Goal: Transaction & Acquisition: Purchase product/service

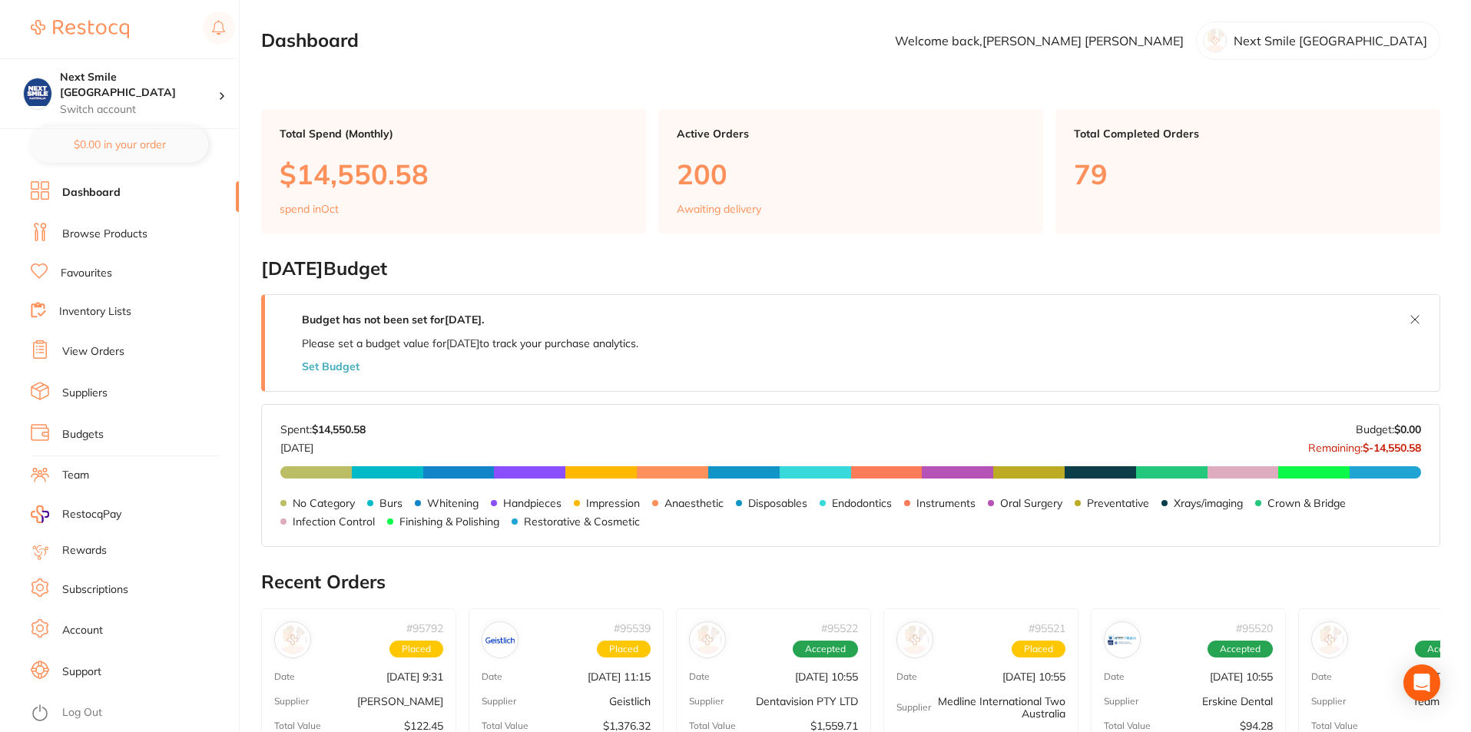
click at [101, 228] on link "Browse Products" at bounding box center [104, 234] width 85 height 15
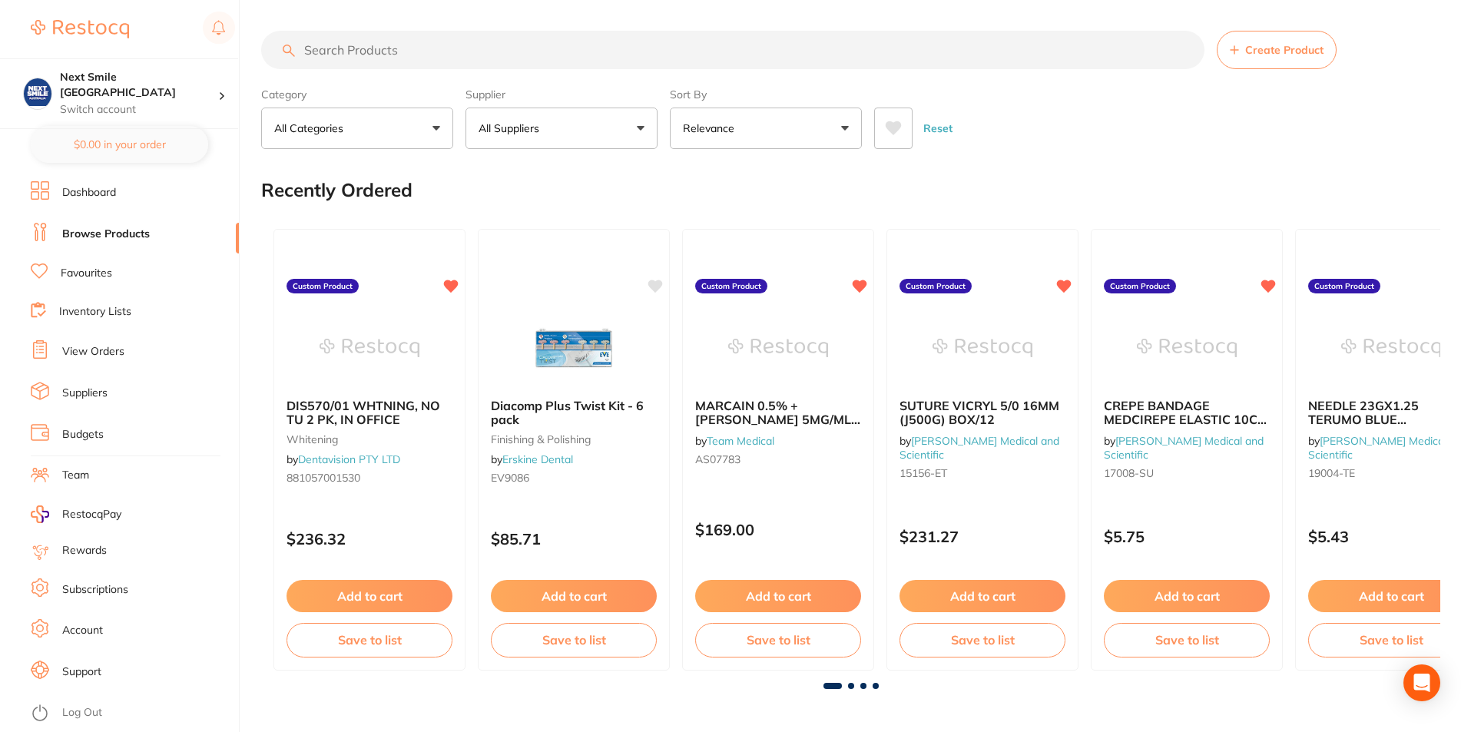
click at [502, 117] on button "All Suppliers" at bounding box center [561, 128] width 192 height 41
type input "ada"
click at [536, 268] on p "[PERSON_NAME]" at bounding box center [570, 261] width 99 height 14
click at [425, 51] on input "search" at bounding box center [734, 50] width 946 height 38
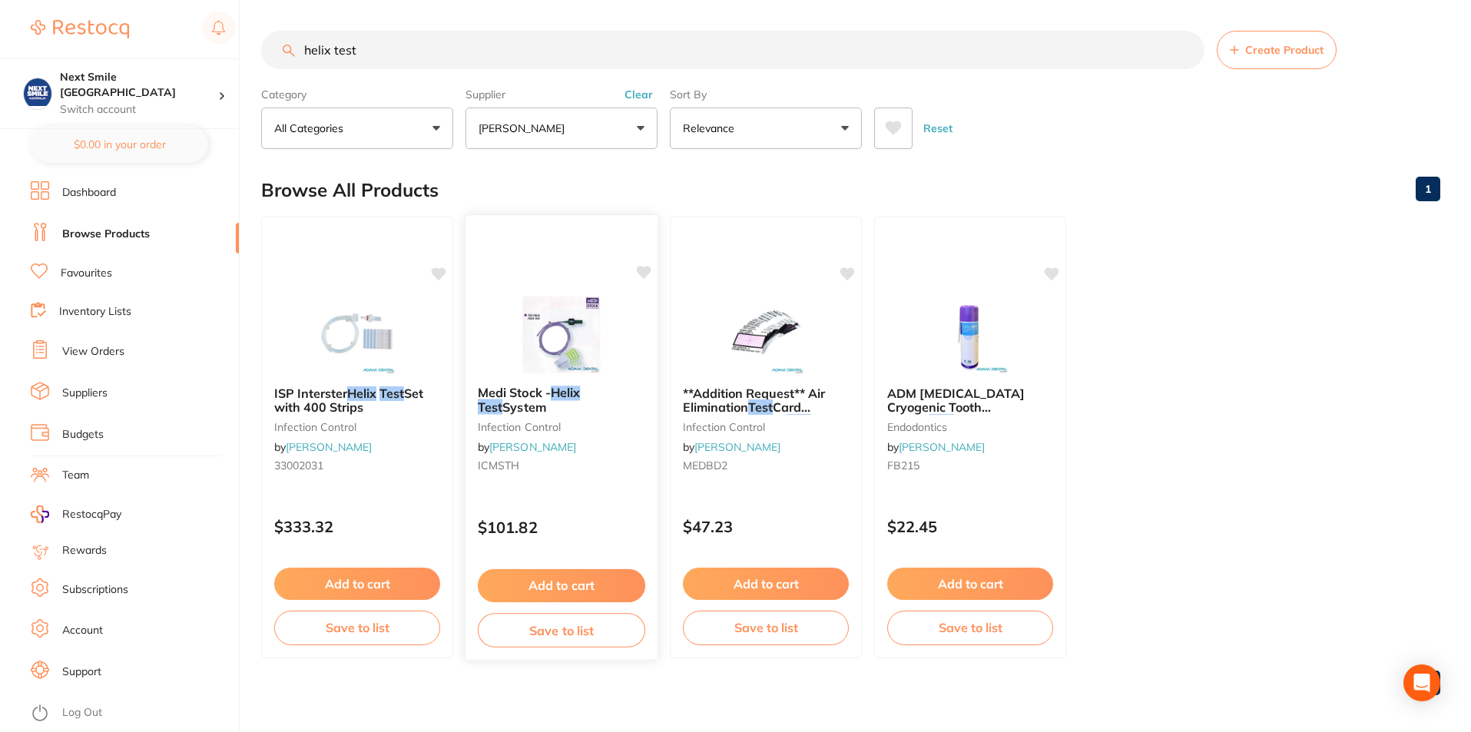
type input "helix test"
click at [600, 576] on button "Add to cart" at bounding box center [561, 585] width 167 height 33
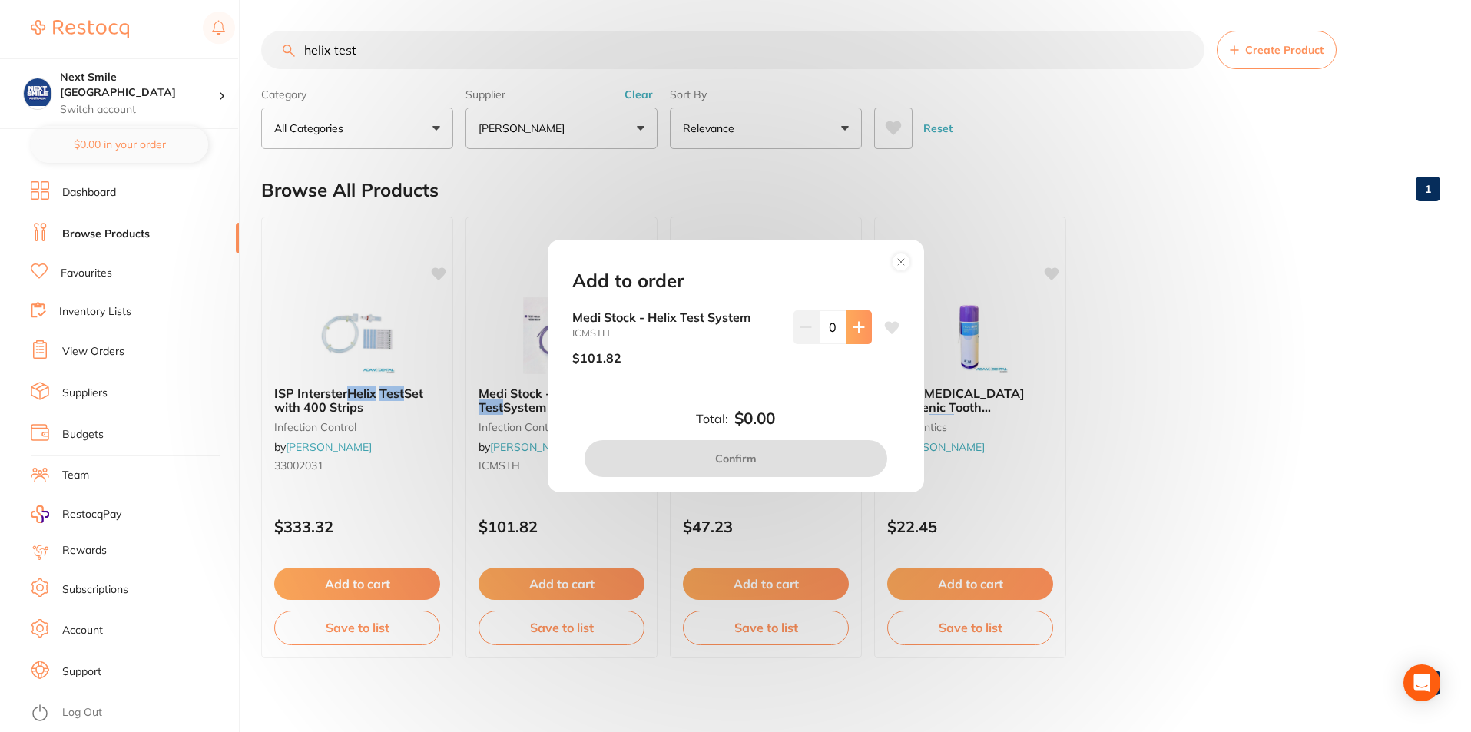
click at [861, 328] on button at bounding box center [858, 327] width 25 height 34
type input "1"
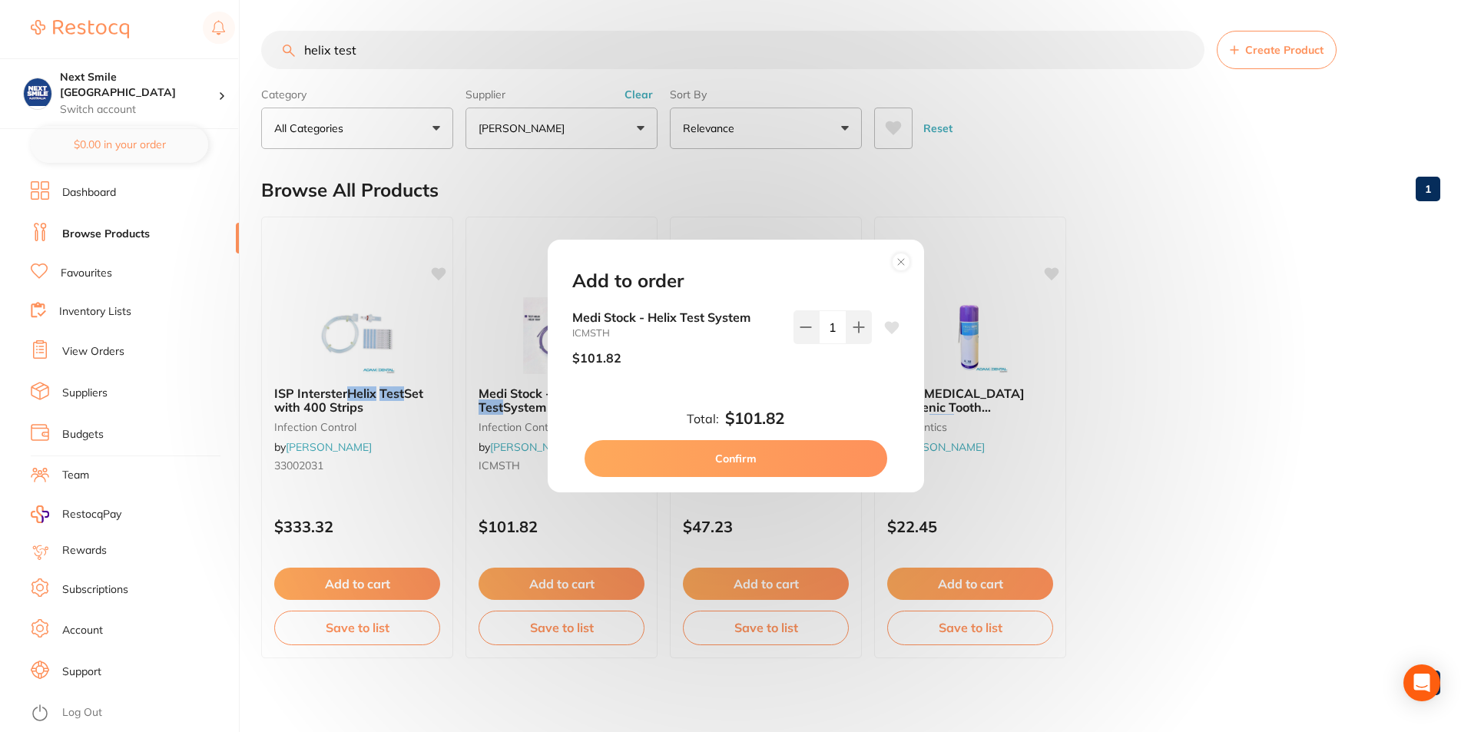
click at [765, 462] on button "Confirm" at bounding box center [735, 458] width 303 height 37
checkbox input "false"
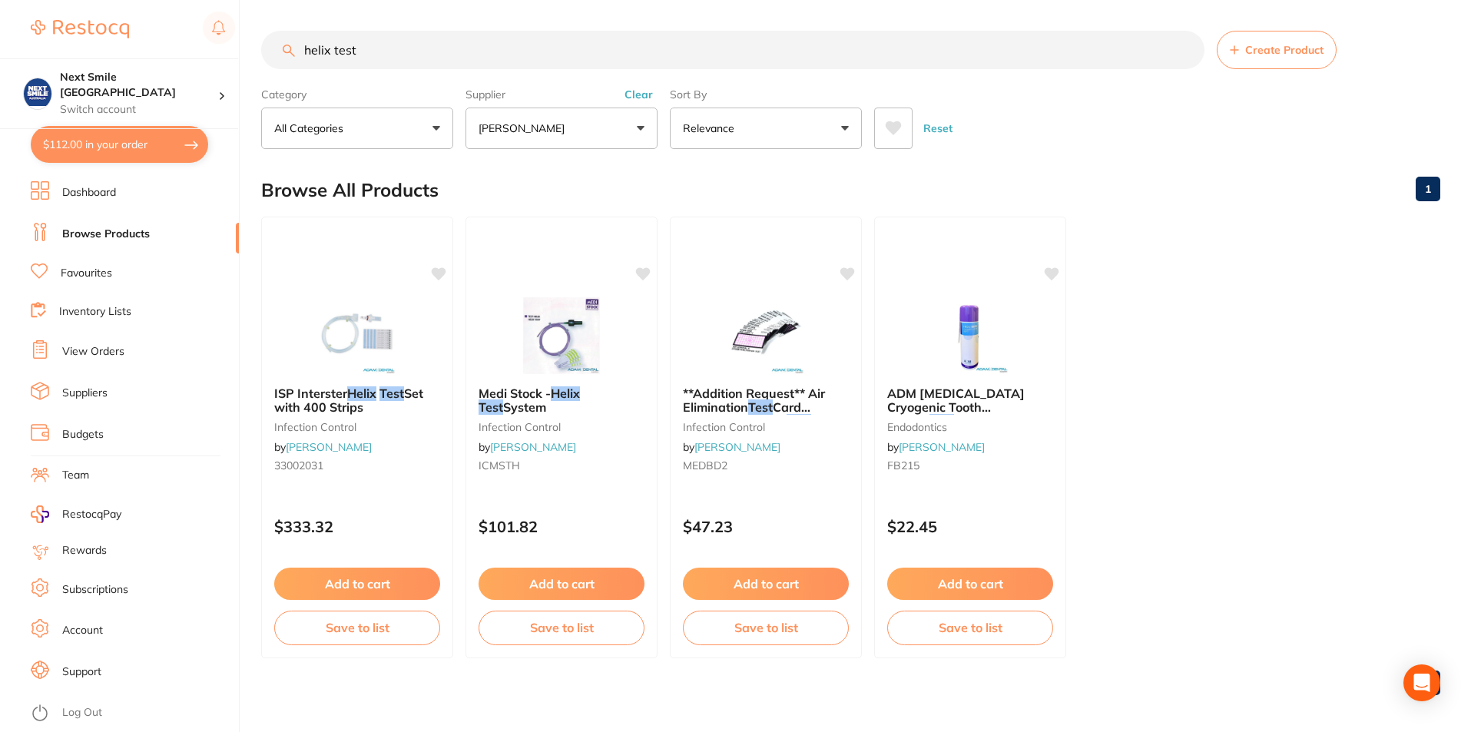
drag, startPoint x: 378, startPoint y: 48, endPoint x: 106, endPoint y: 30, distance: 272.5
click at [124, 49] on div "$112.00 Next Smile Melbourne Switch account Next Smile [GEOGRAPHIC_DATA] $112.0…" at bounding box center [735, 366] width 1471 height 732
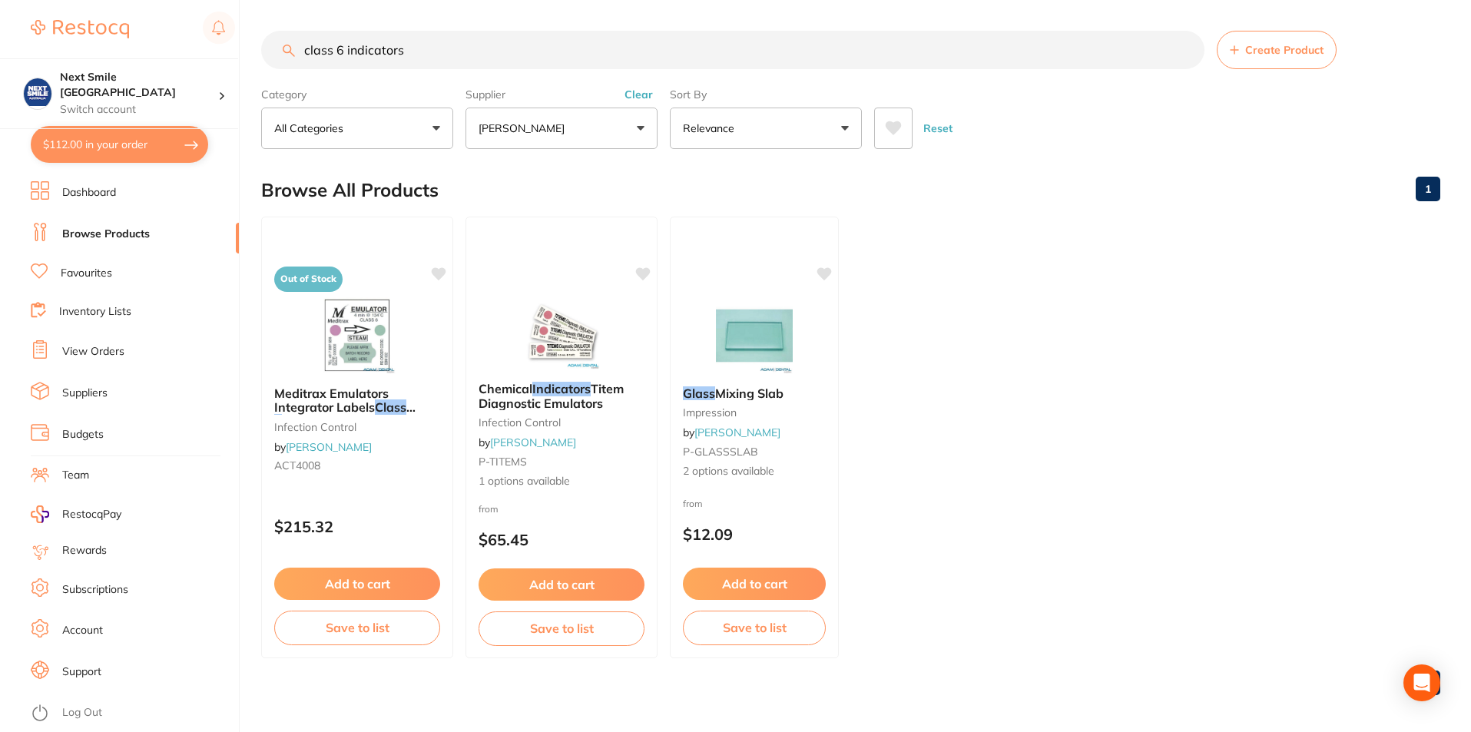
type input "class 6 indicators"
click at [584, 586] on button "Add to cart" at bounding box center [561, 586] width 167 height 33
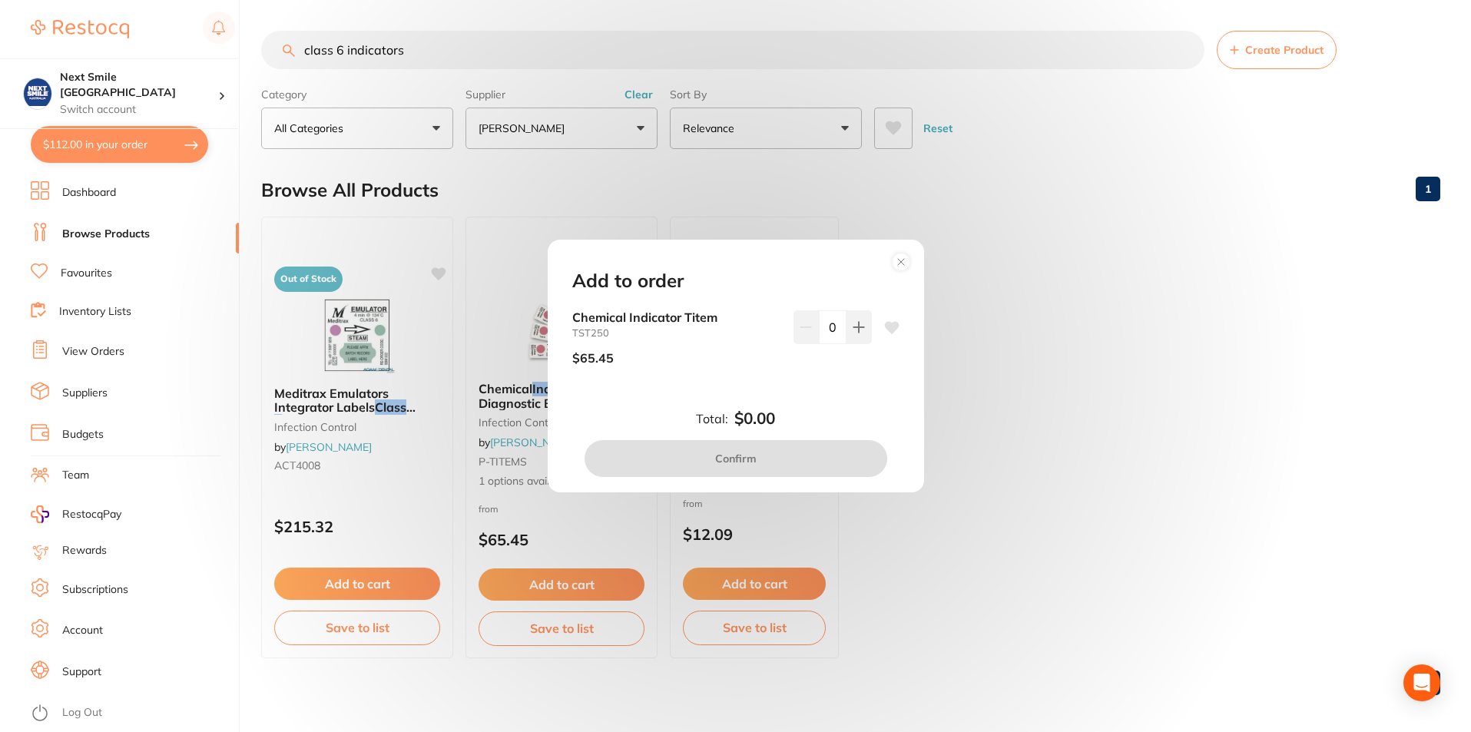
click at [902, 262] on circle at bounding box center [901, 262] width 18 height 18
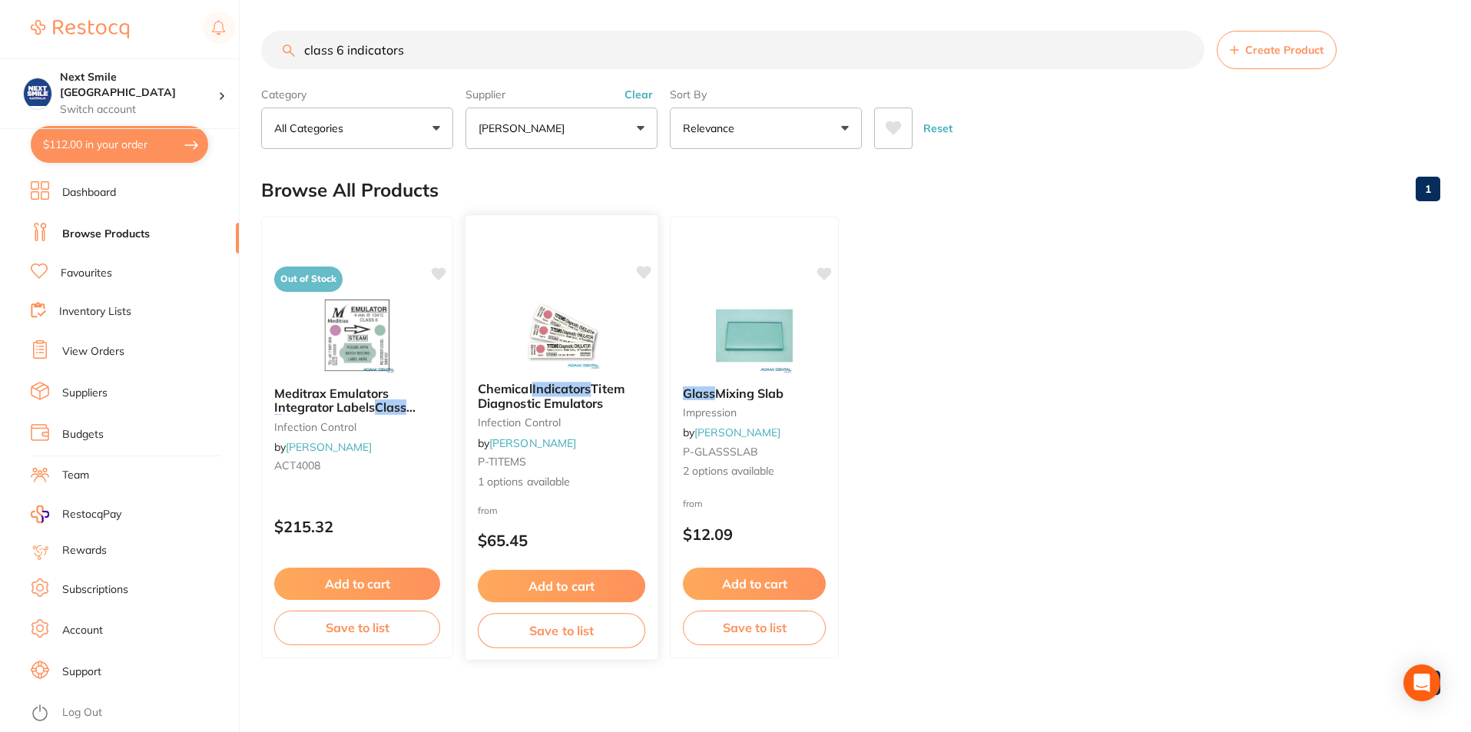
click at [556, 574] on button "Add to cart" at bounding box center [561, 586] width 167 height 33
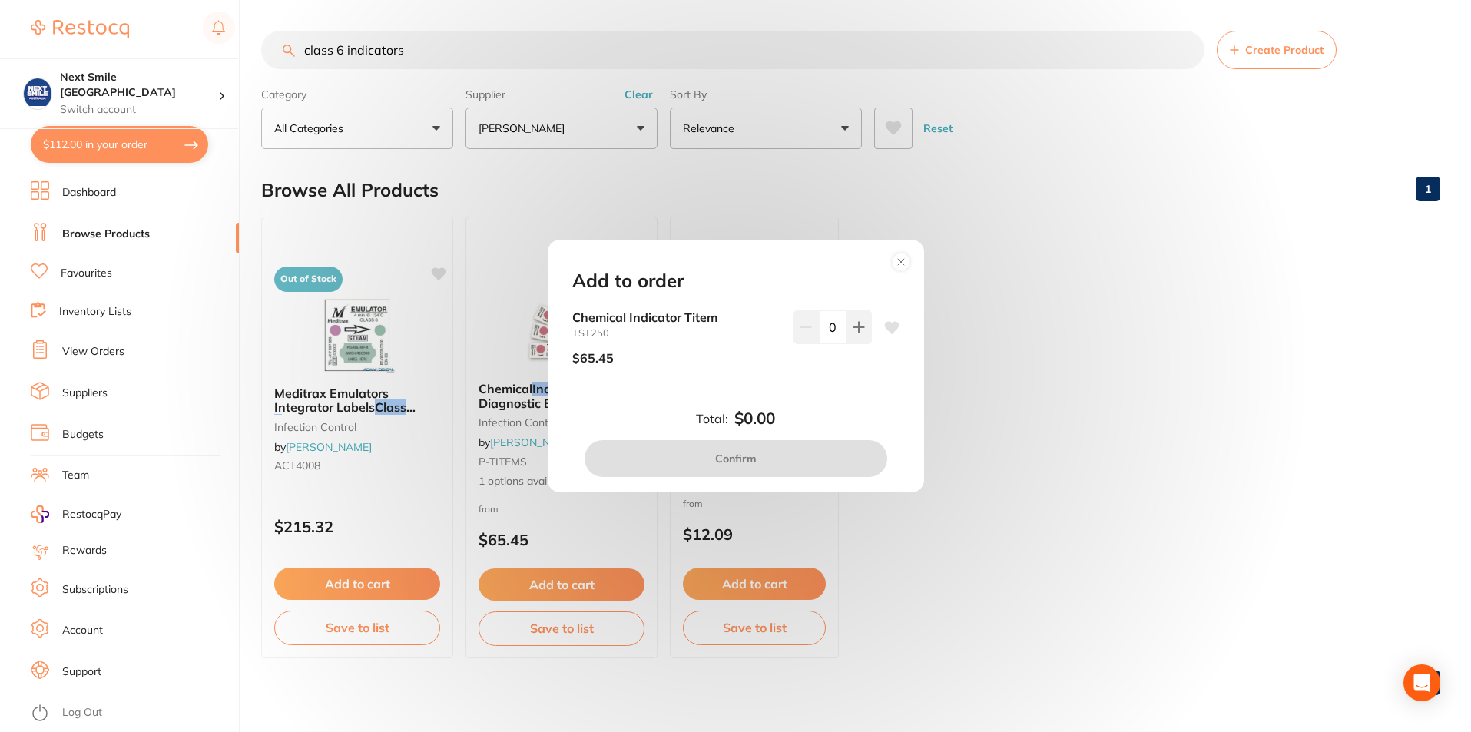
click at [912, 160] on div "Add to order Chemical Indicator Titem TST250 $65.45 0 Total: $0.00 Confirm" at bounding box center [735, 366] width 1471 height 732
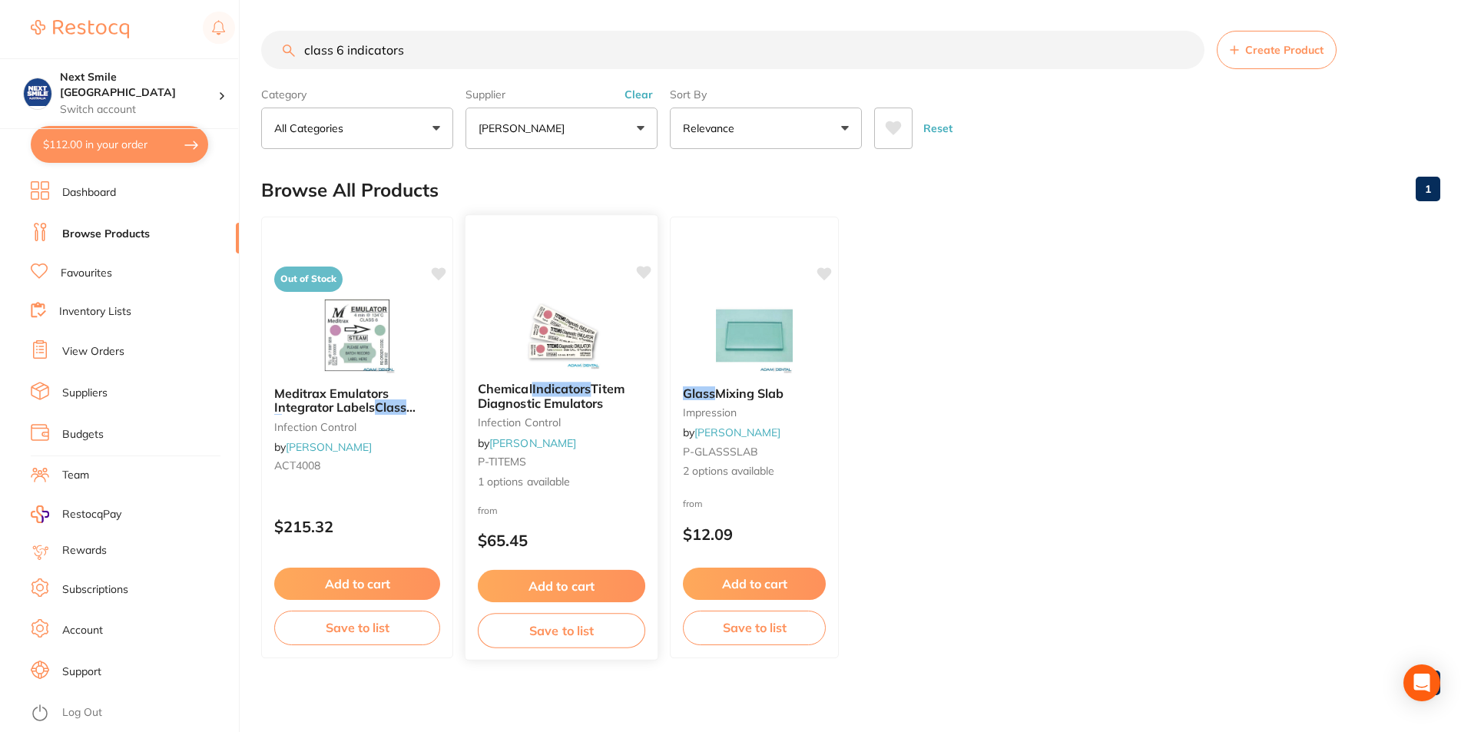
click at [579, 591] on button "Add to cart" at bounding box center [561, 586] width 167 height 33
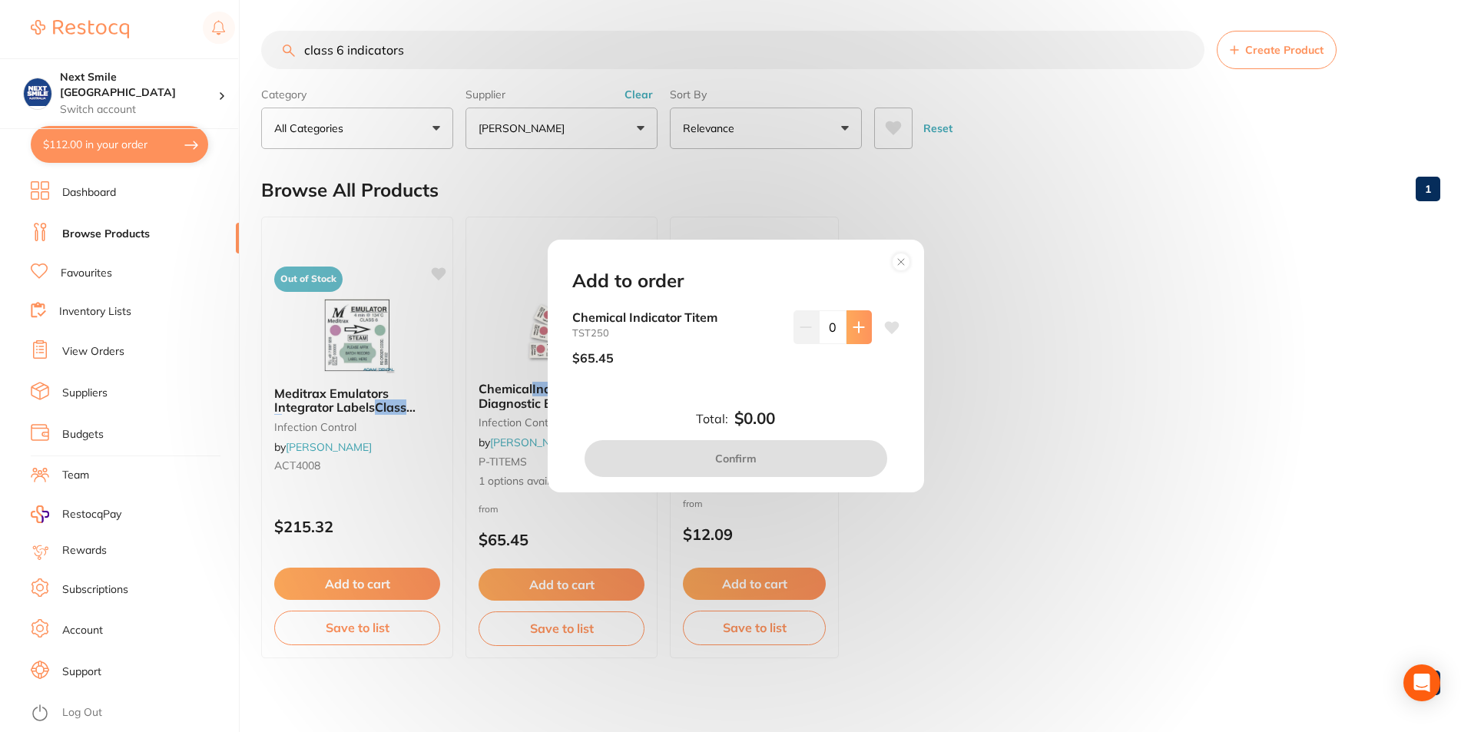
click at [856, 326] on icon at bounding box center [858, 327] width 12 height 12
type input "1"
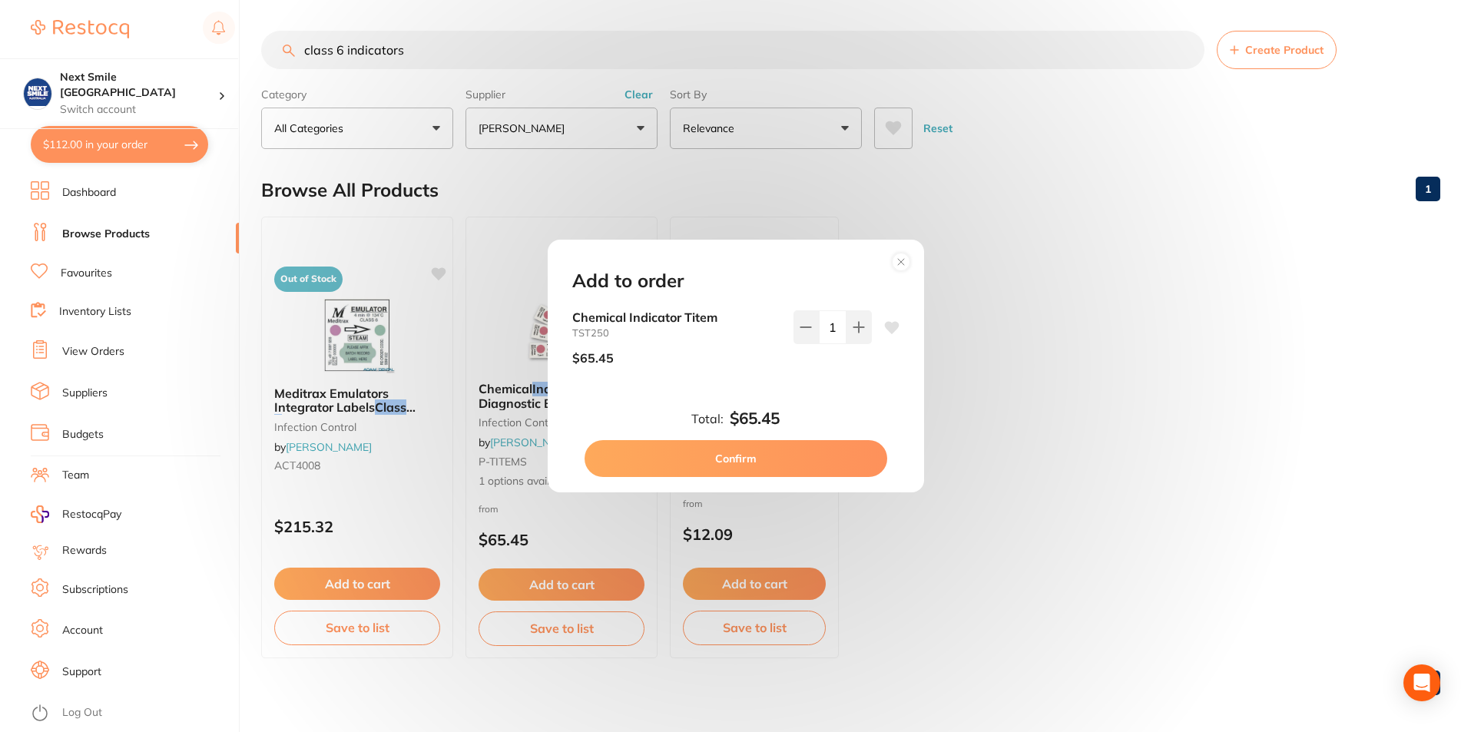
click at [770, 466] on button "Confirm" at bounding box center [735, 458] width 303 height 37
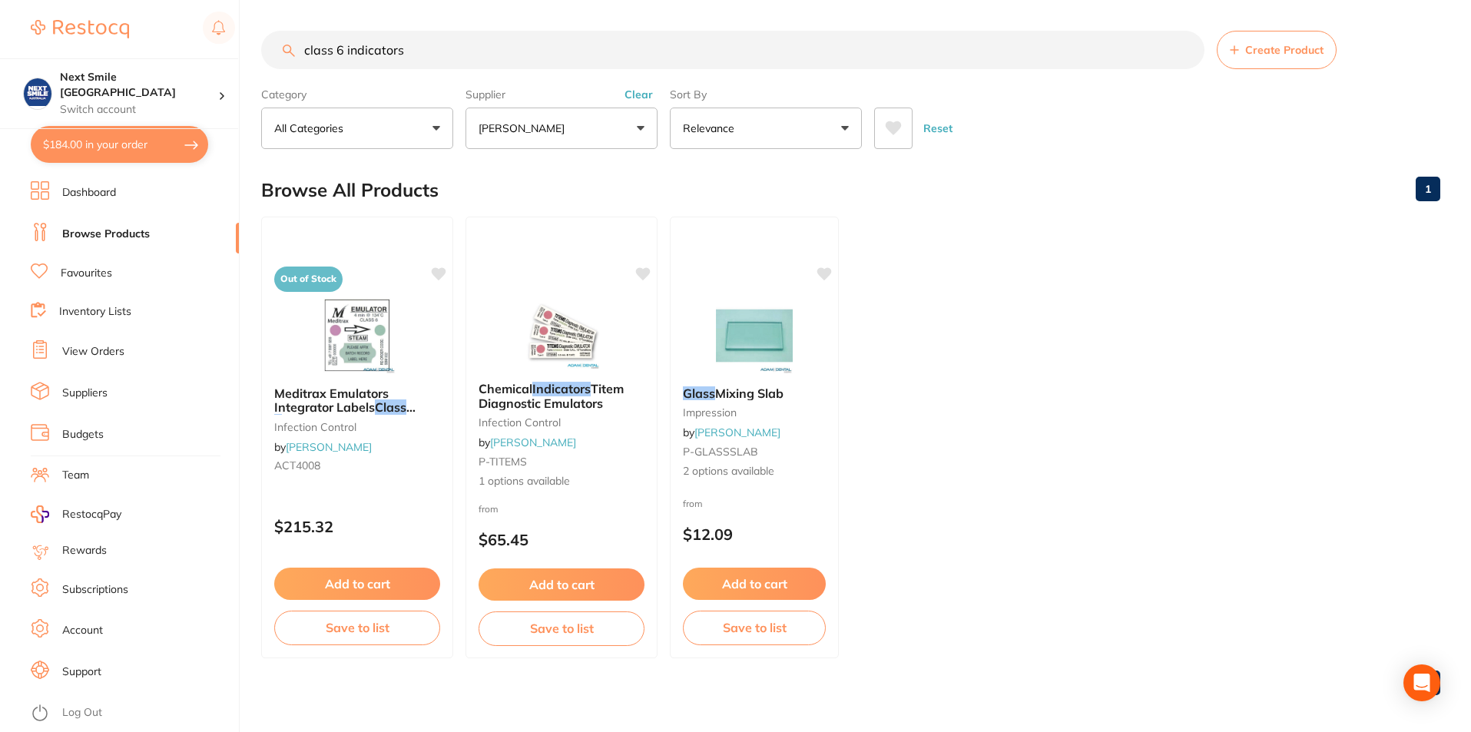
click at [118, 152] on button "$184.00 in your order" at bounding box center [119, 144] width 177 height 37
checkbox input "true"
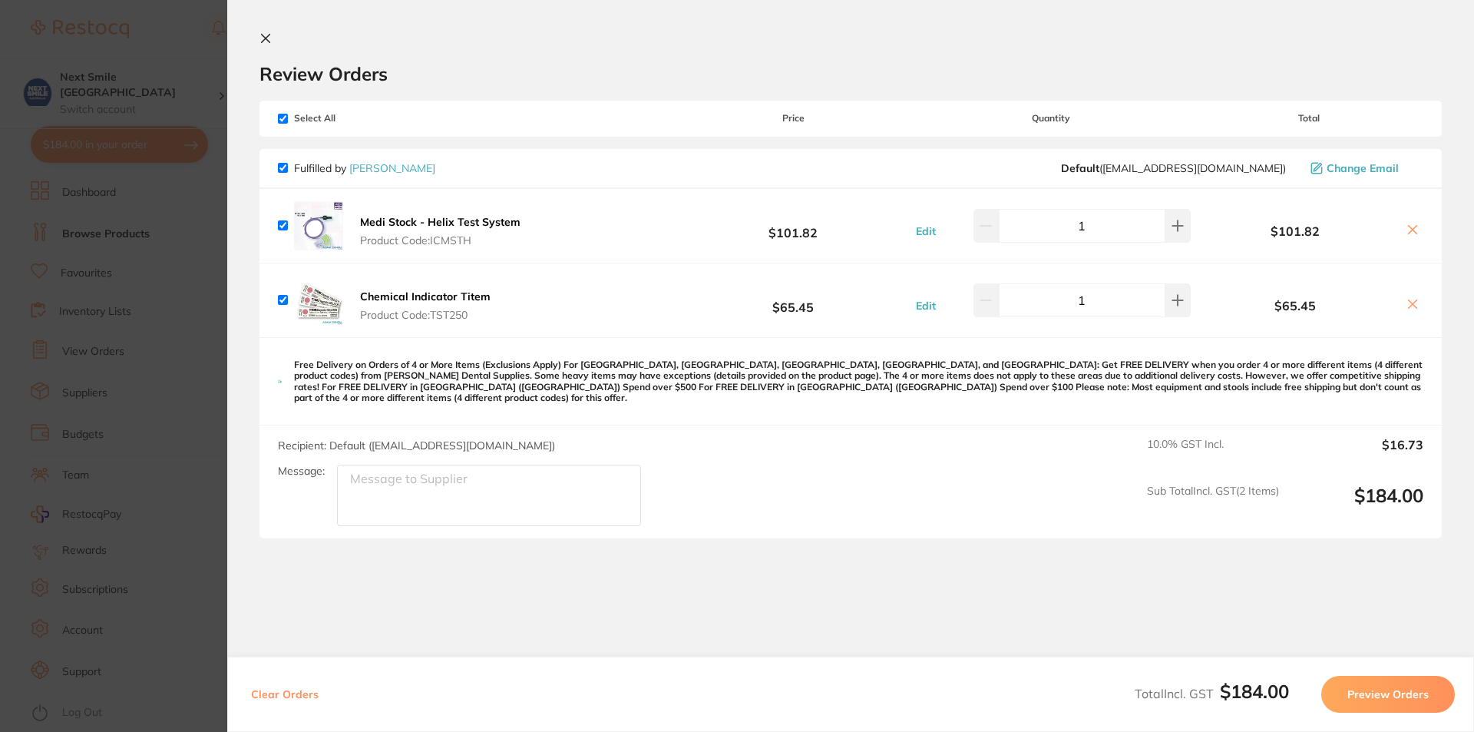
click at [1408, 691] on button "Preview Orders" at bounding box center [1389, 694] width 134 height 37
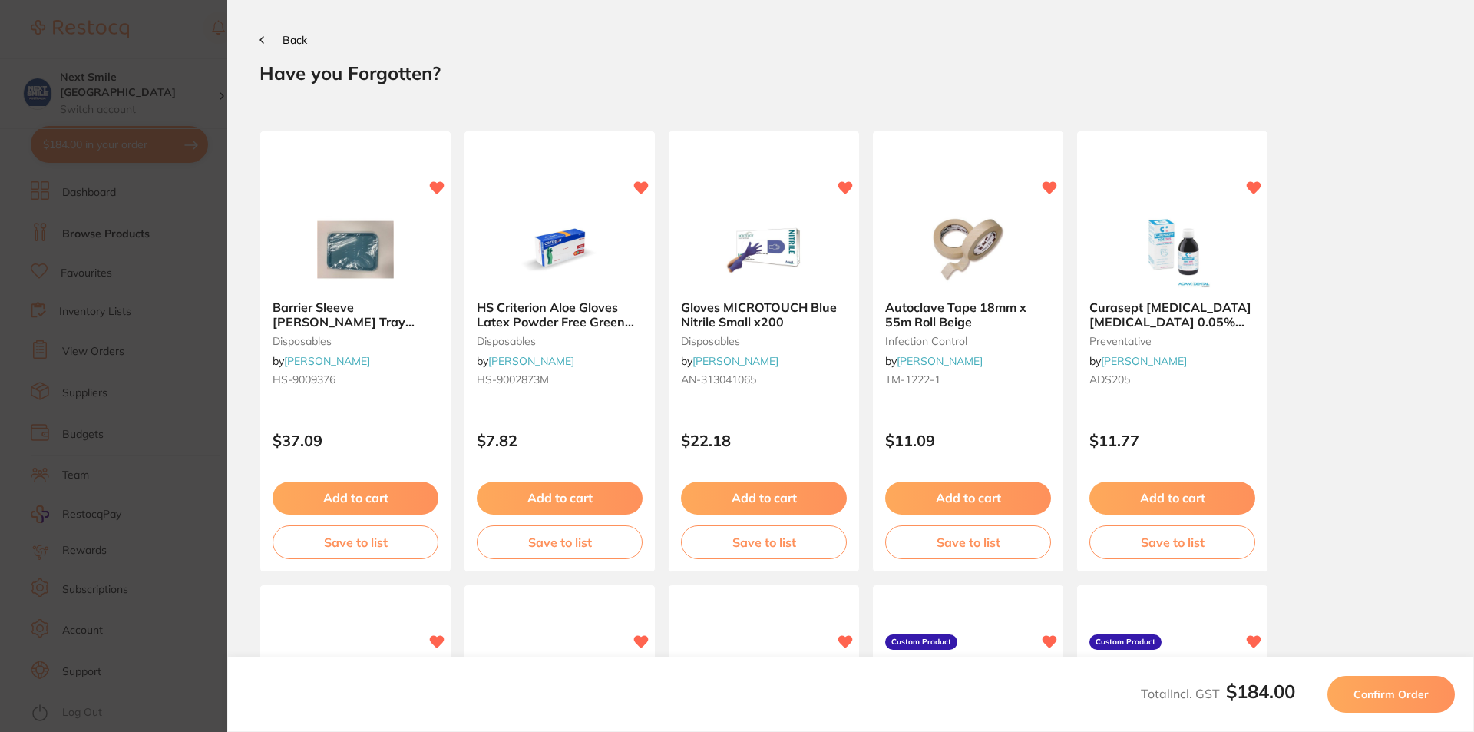
click at [1380, 705] on button "Confirm Order" at bounding box center [1391, 694] width 127 height 37
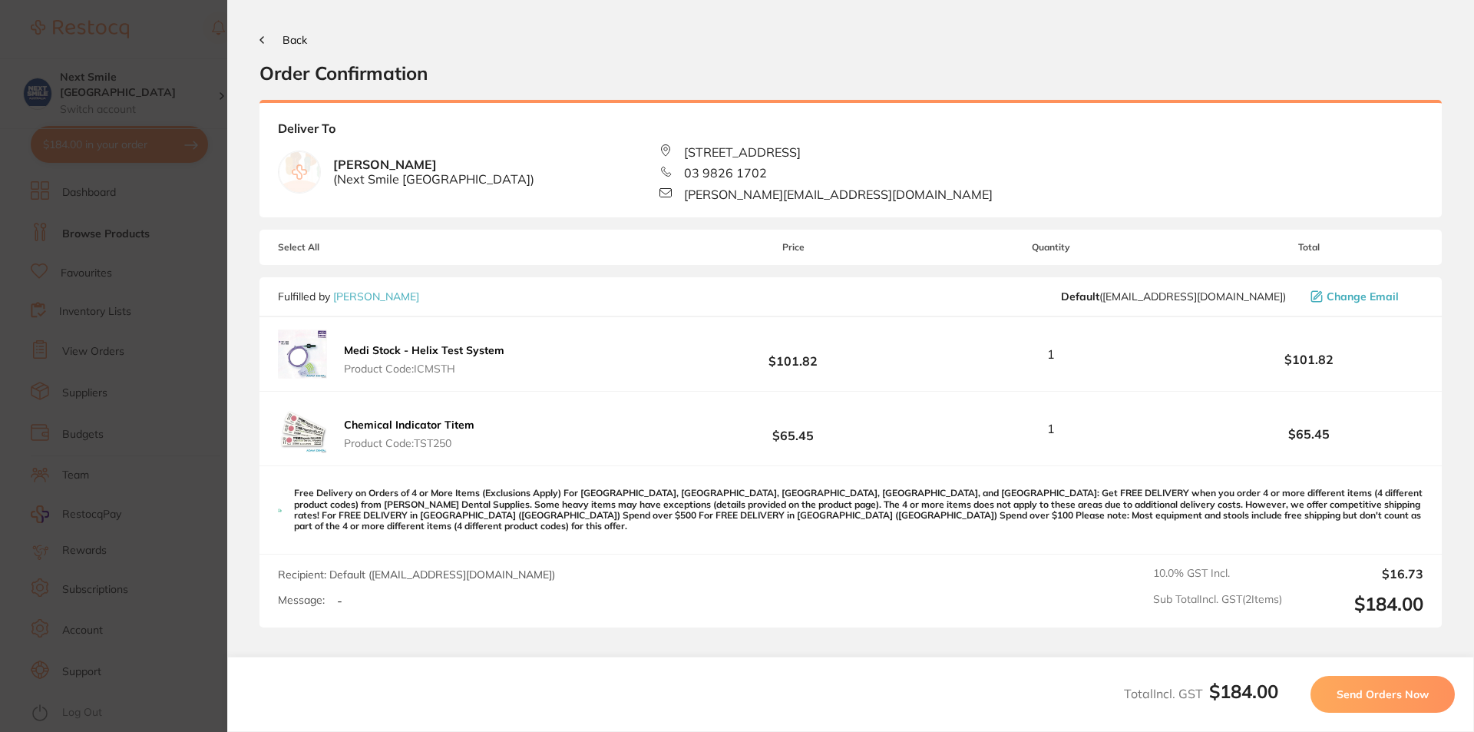
click at [1380, 705] on button "Send Orders Now" at bounding box center [1383, 694] width 144 height 37
